Goal: Information Seeking & Learning: Learn about a topic

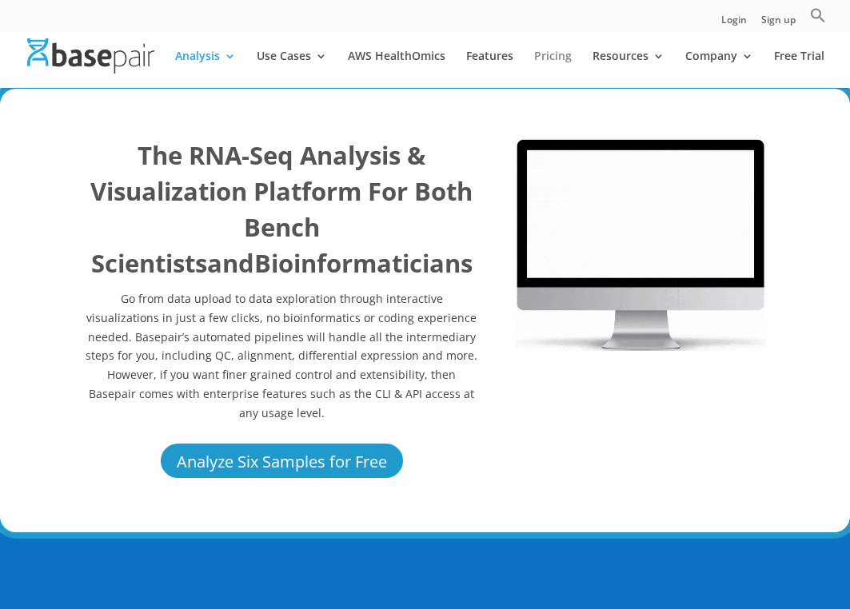
click at [555, 59] on link "Pricing" at bounding box center [553, 69] width 38 height 38
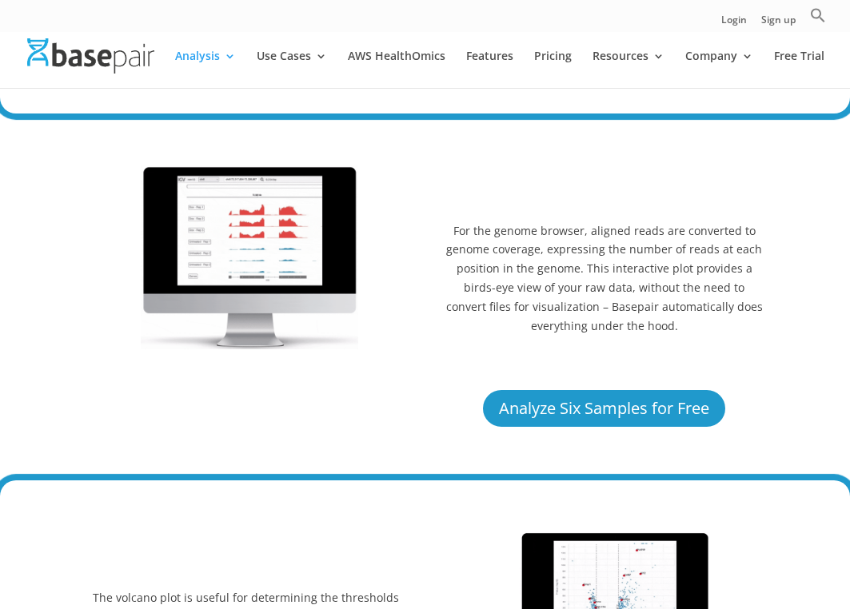
scroll to position [3292, 0]
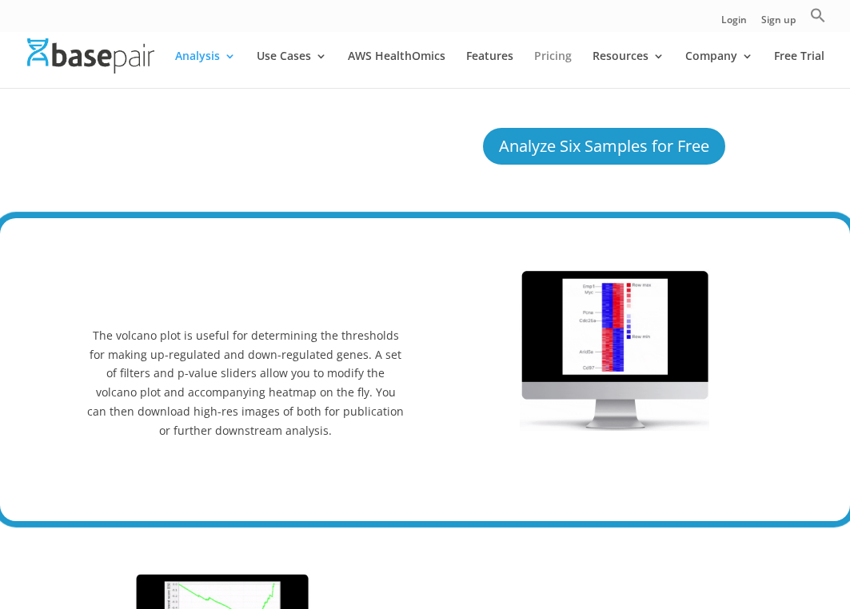
click at [543, 54] on link "Pricing" at bounding box center [553, 69] width 38 height 38
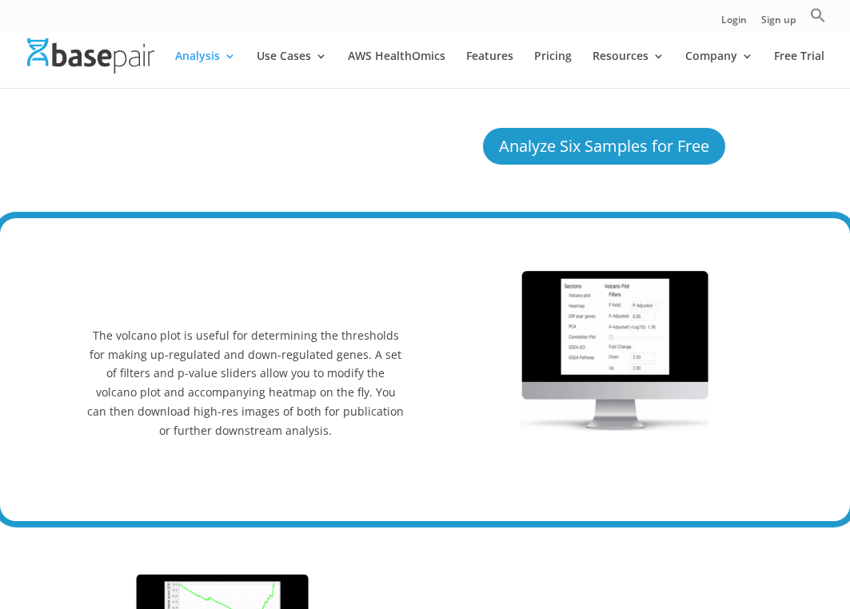
scroll to position [3291, 0]
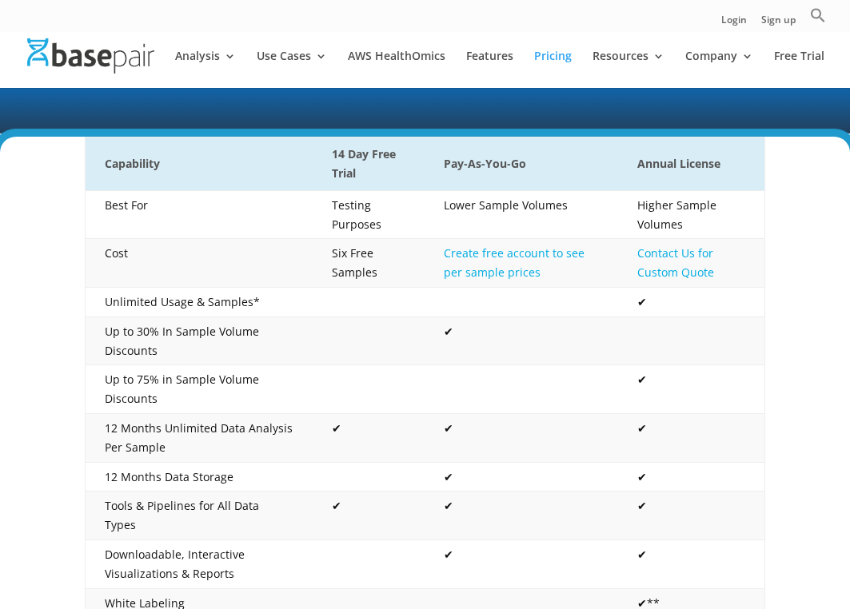
scroll to position [265, 0]
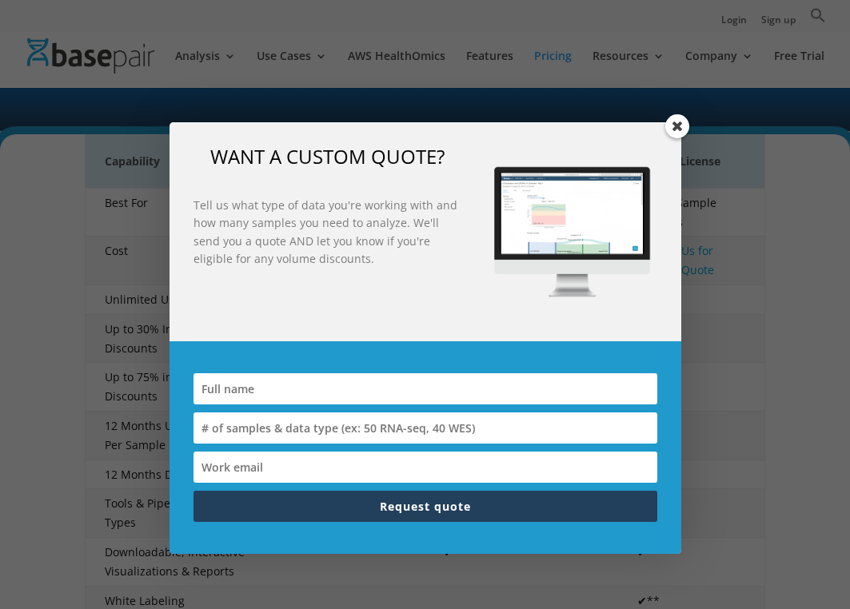
click at [667, 129] on span at bounding box center [677, 126] width 24 height 24
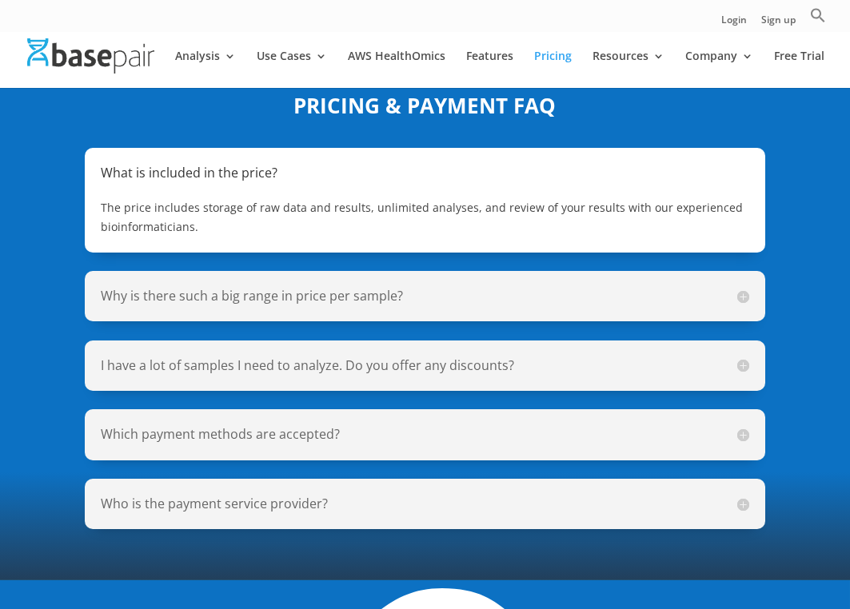
scroll to position [1694, 0]
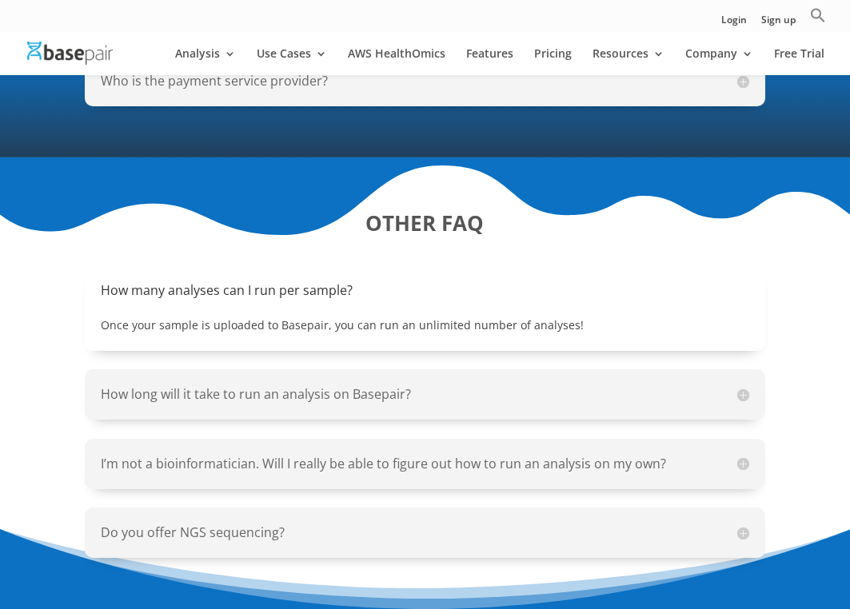
click at [557, 316] on p "Once your sample is uploaded to Basepair, you can run an unlimited number of an…" at bounding box center [424, 325] width 647 height 19
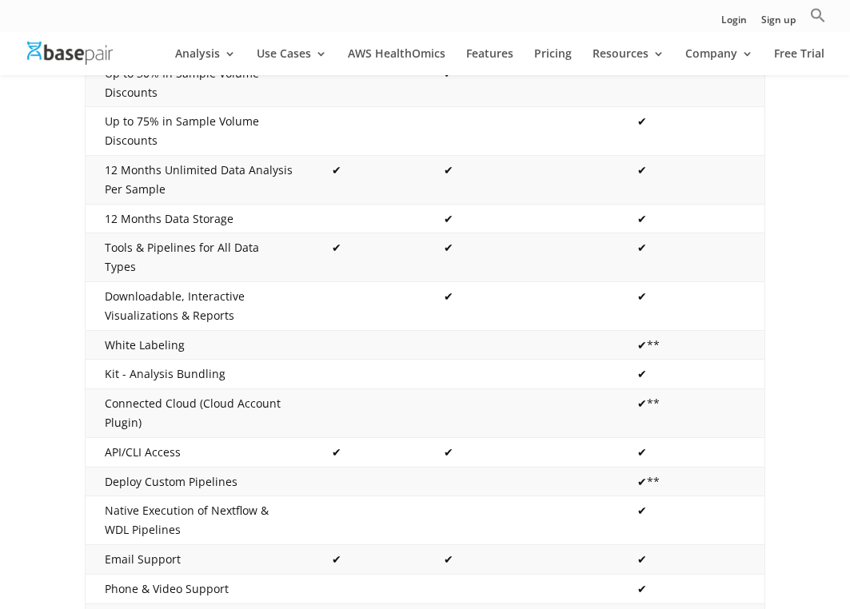
scroll to position [5, 0]
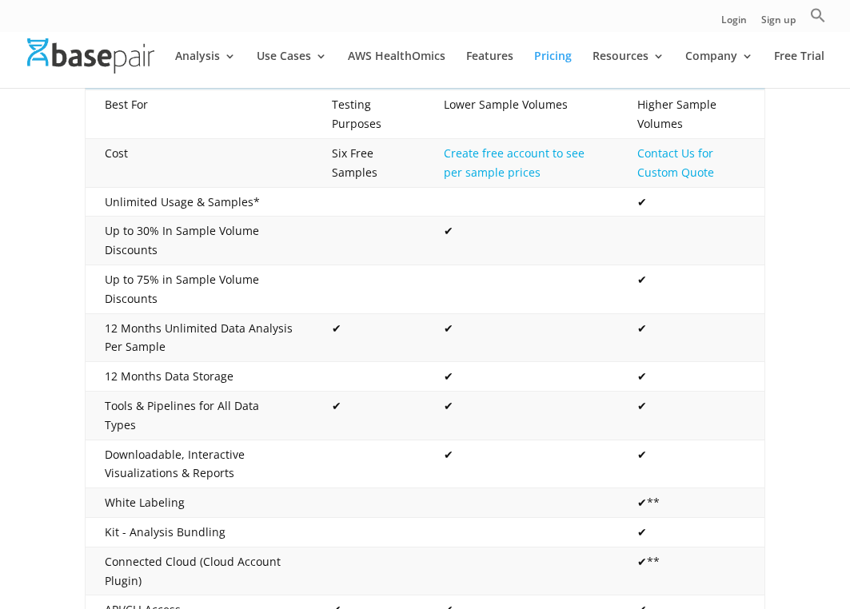
scroll to position [63, 0]
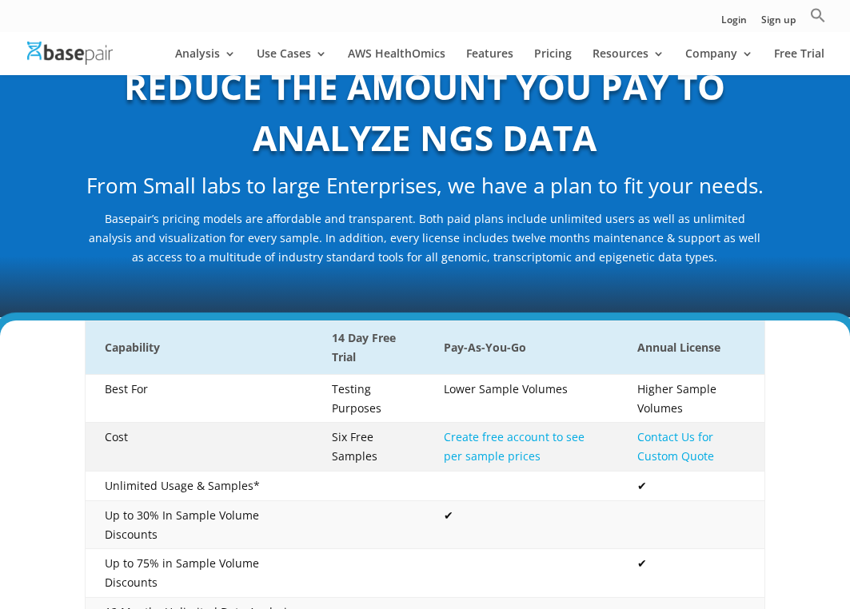
click at [498, 437] on link "Create free account to see per sample prices" at bounding box center [514, 446] width 141 height 34
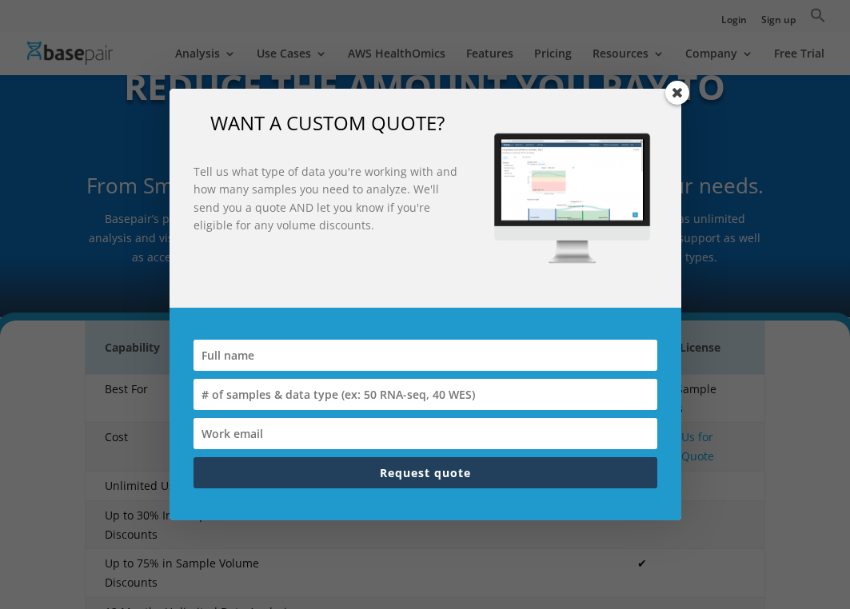
click at [680, 84] on span at bounding box center [677, 93] width 24 height 24
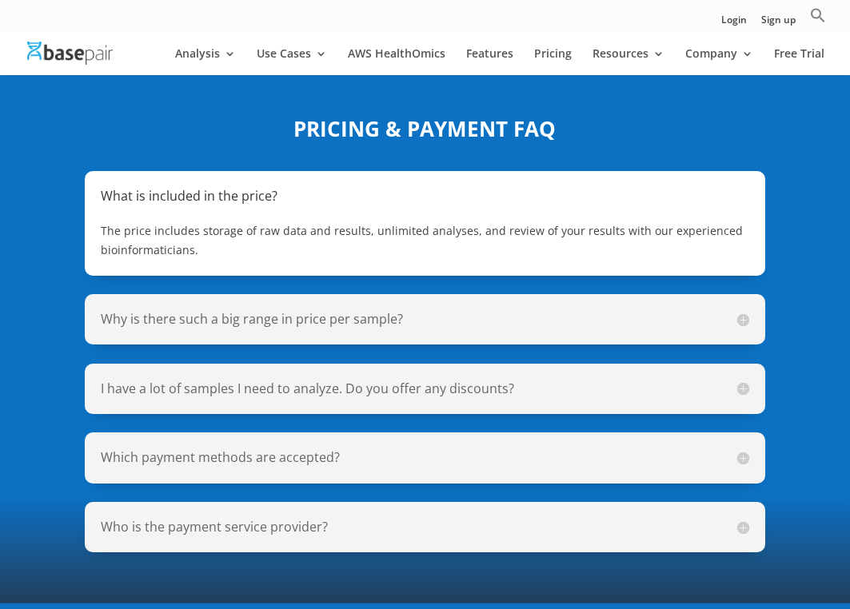
scroll to position [1292, 0]
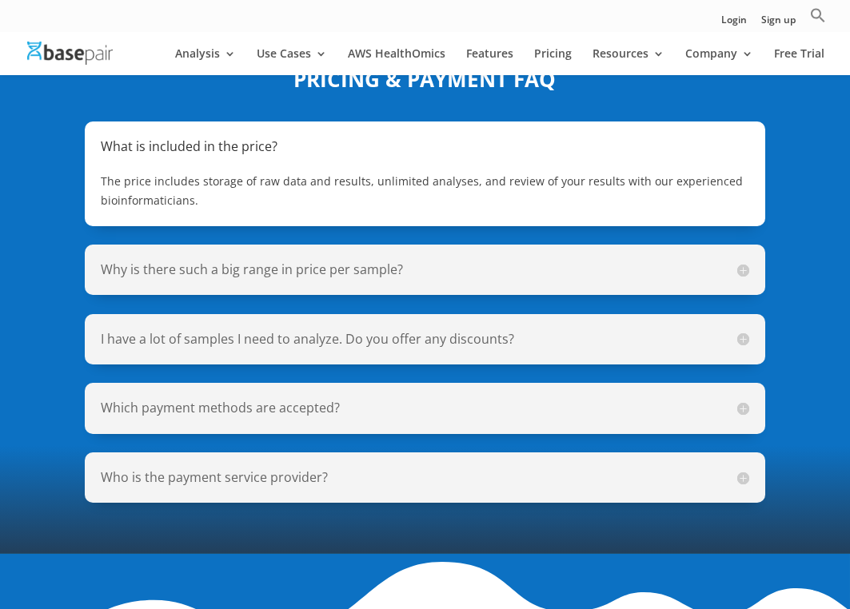
click at [391, 245] on div "Why is there such a big range in price per sample? The price per sample is base…" at bounding box center [424, 270] width 679 height 50
click at [392, 261] on h5 "Why is there such a big range in price per sample?" at bounding box center [424, 270] width 647 height 18
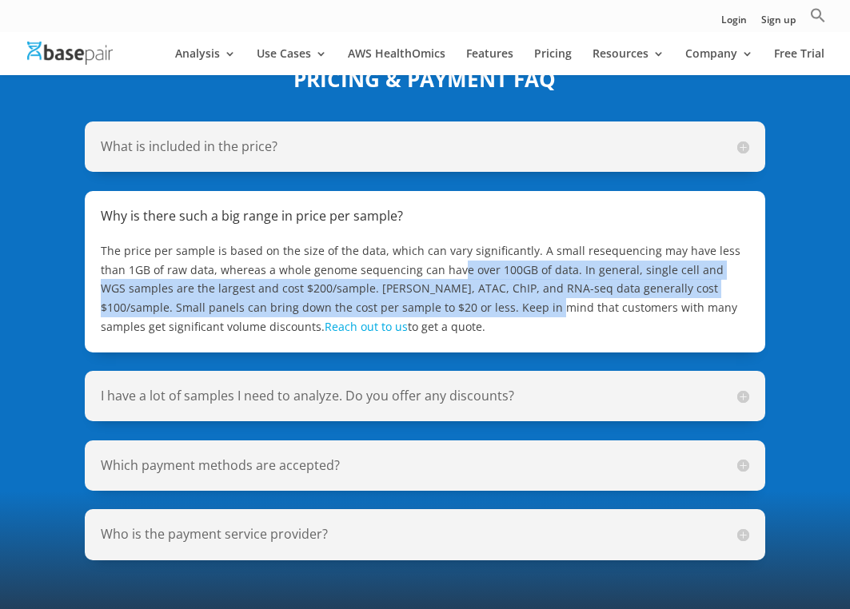
drag, startPoint x: 431, startPoint y: 243, endPoint x: 461, endPoint y: 287, distance: 53.4
click at [461, 287] on span "The price per sample is based on the size of the data, which can vary significa…" at bounding box center [420, 288] width 639 height 91
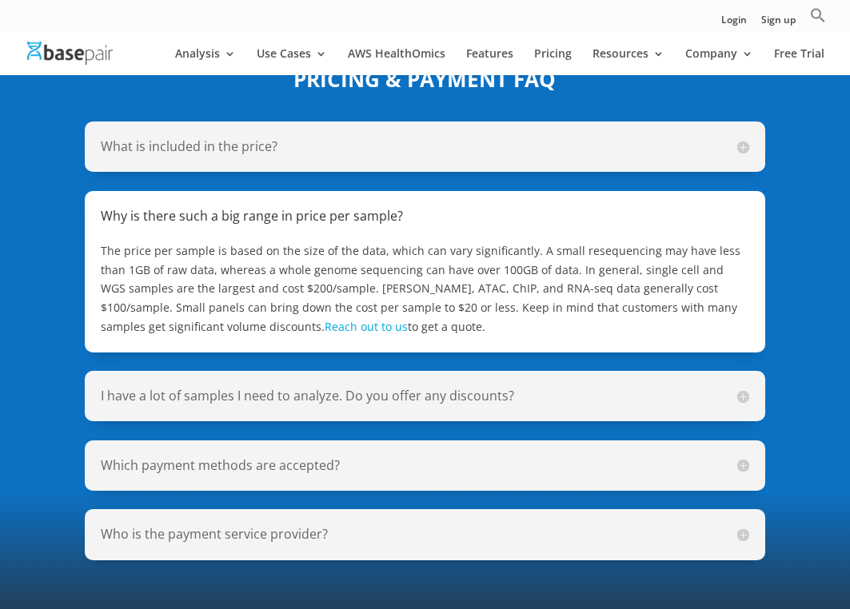
click at [261, 387] on h5 "I have a lot of samples I need to analyze. Do you offer any discounts?" at bounding box center [424, 396] width 647 height 18
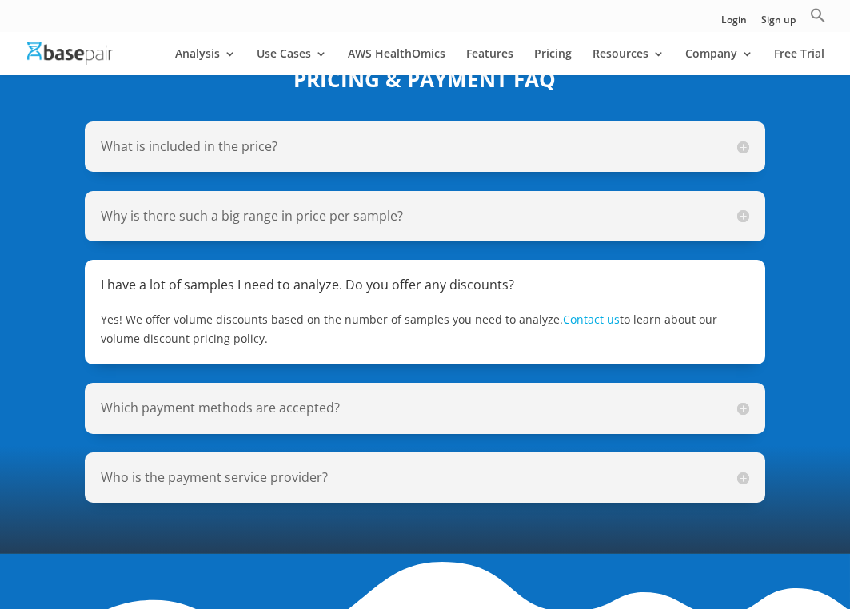
click at [389, 383] on div "Which payment methods are accepted? We accept PO, credit card, check, and bank …" at bounding box center [424, 408] width 679 height 50
click at [339, 399] on div "Which payment methods are accepted? We accept PO, credit card, check, and bank …" at bounding box center [424, 408] width 679 height 50
click at [328, 399] on h5 "Which payment methods are accepted?" at bounding box center [424, 408] width 647 height 18
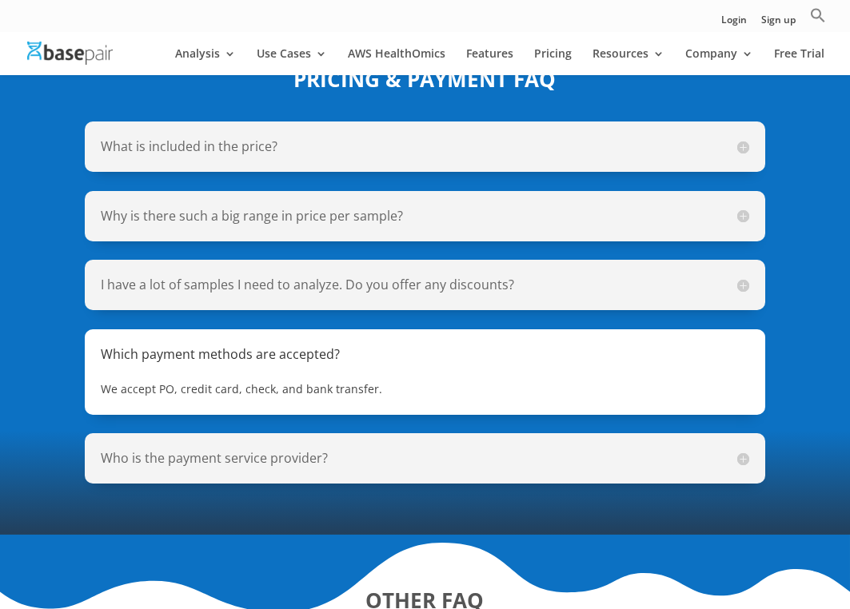
click at [325, 225] on div "What is included in the price? The price includes storage of raw data and resul…" at bounding box center [424, 302] width 679 height 362
click at [329, 207] on h5 "Why is there such a big range in price per sample?" at bounding box center [424, 216] width 647 height 18
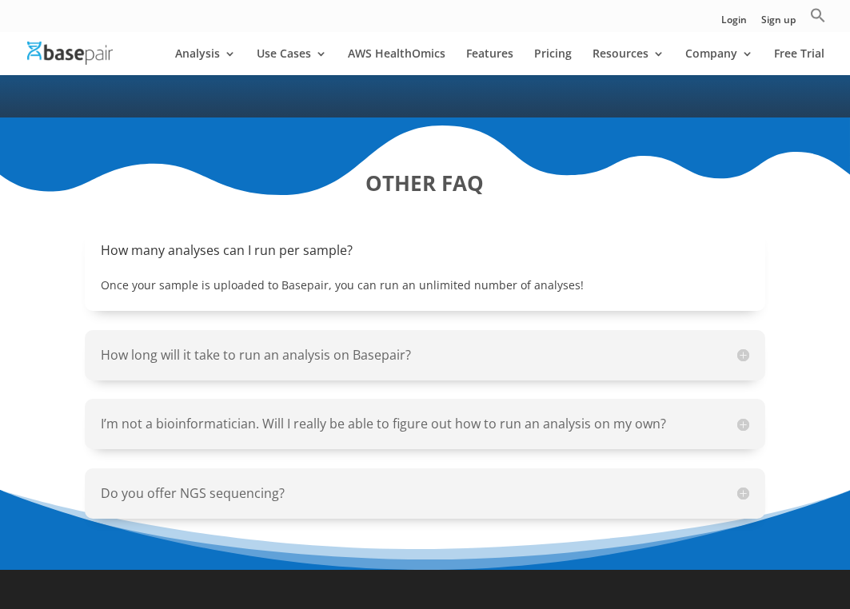
scroll to position [1790, 0]
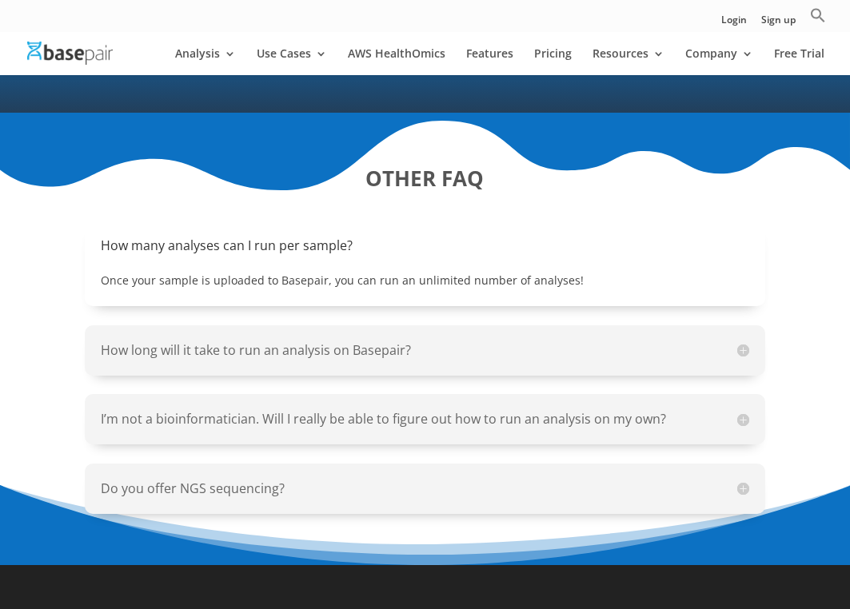
click at [362, 341] on h5 "How long will it take to run an analysis on Basepair?" at bounding box center [424, 350] width 647 height 18
